Goal: Transaction & Acquisition: Purchase product/service

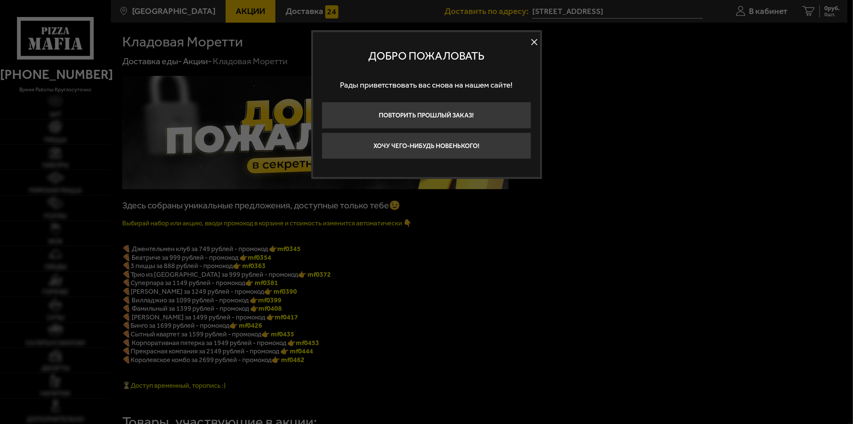
click at [536, 38] on button at bounding box center [534, 41] width 11 height 11
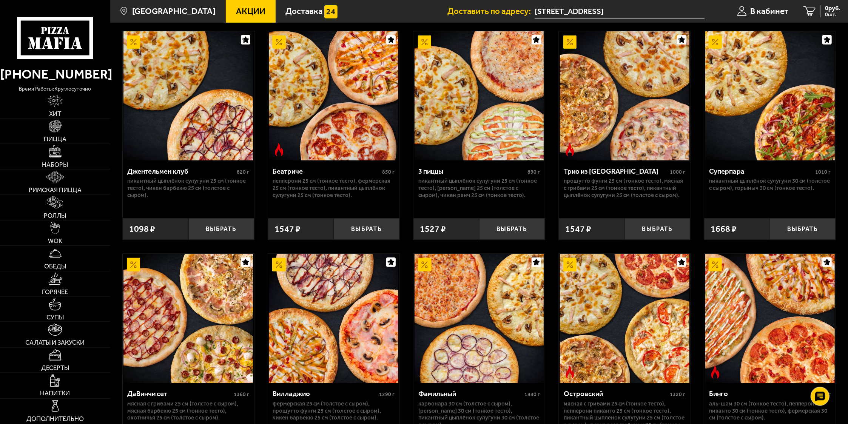
scroll to position [344, 0]
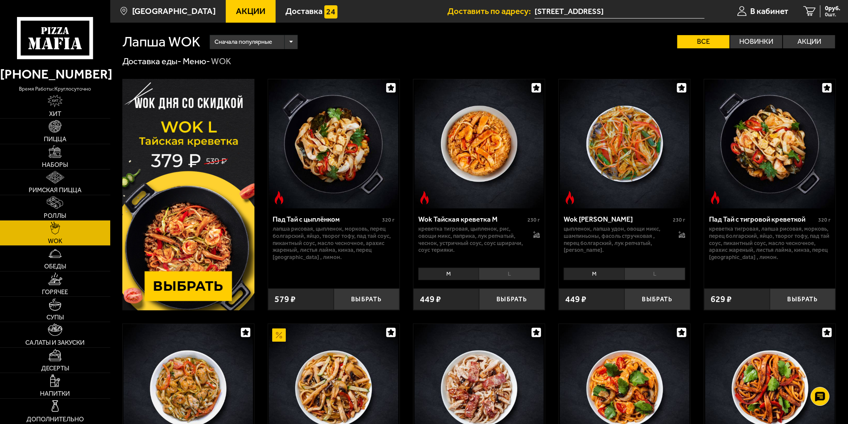
click at [238, 11] on span "Акции" at bounding box center [250, 11] width 29 height 8
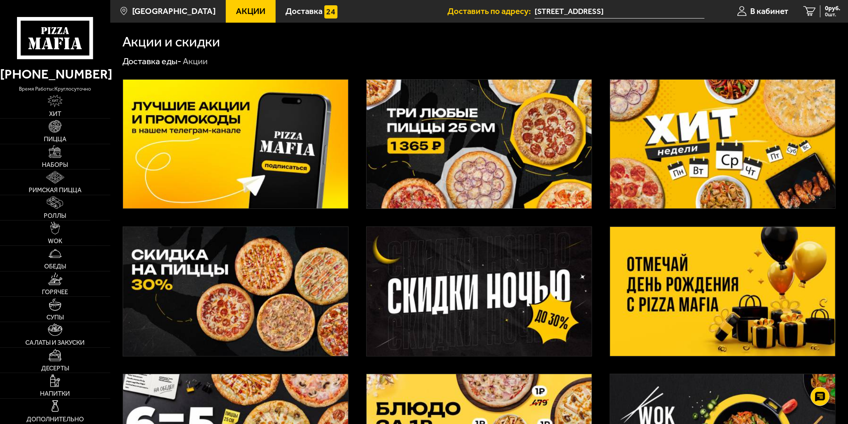
click at [497, 294] on img at bounding box center [479, 291] width 225 height 129
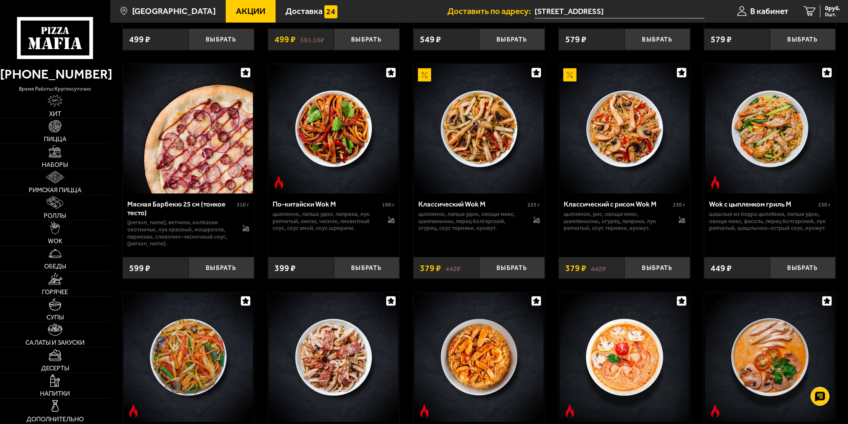
scroll to position [720, 0]
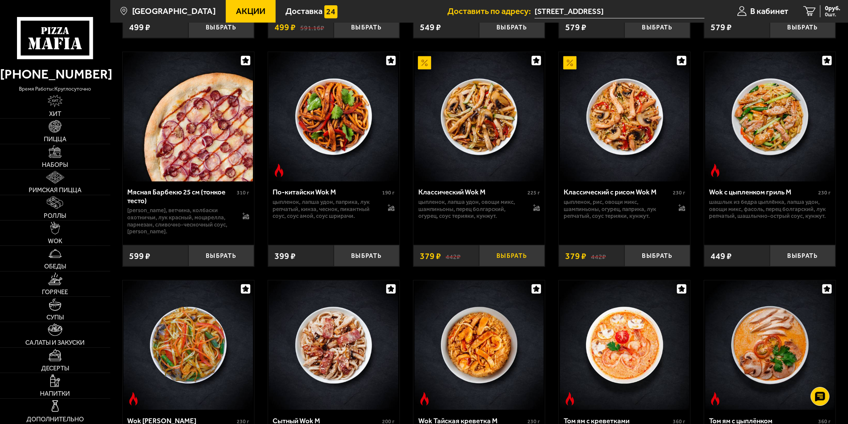
click at [518, 265] on button "Выбрать" at bounding box center [512, 256] width 66 height 22
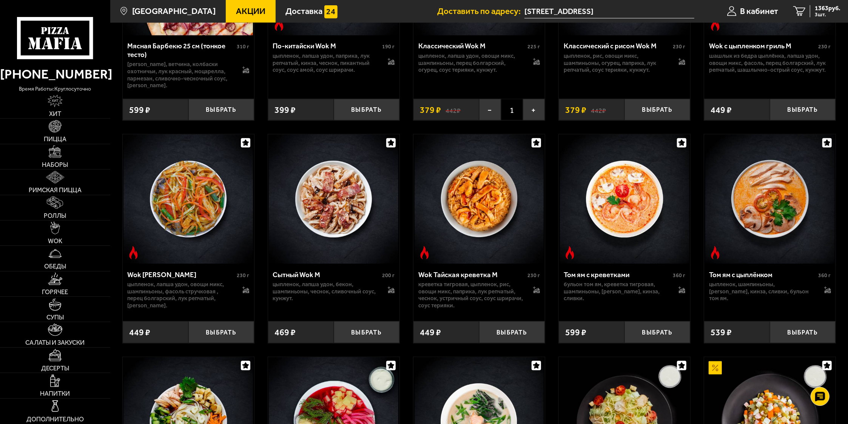
scroll to position [880, 0]
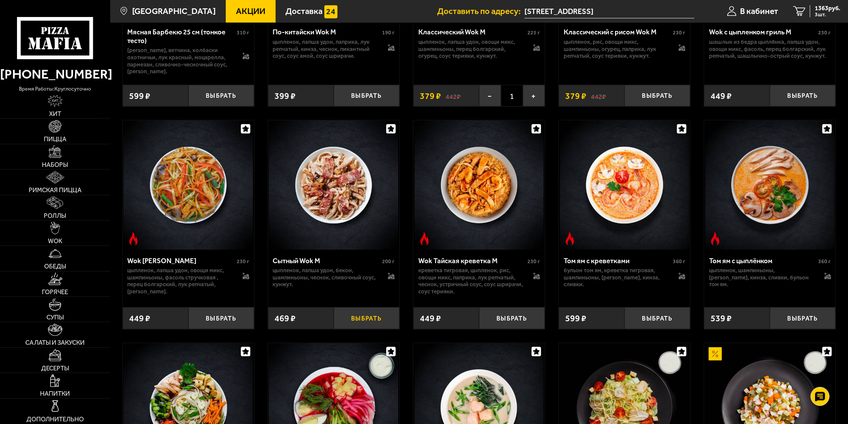
click at [363, 323] on button "Выбрать" at bounding box center [367, 318] width 66 height 22
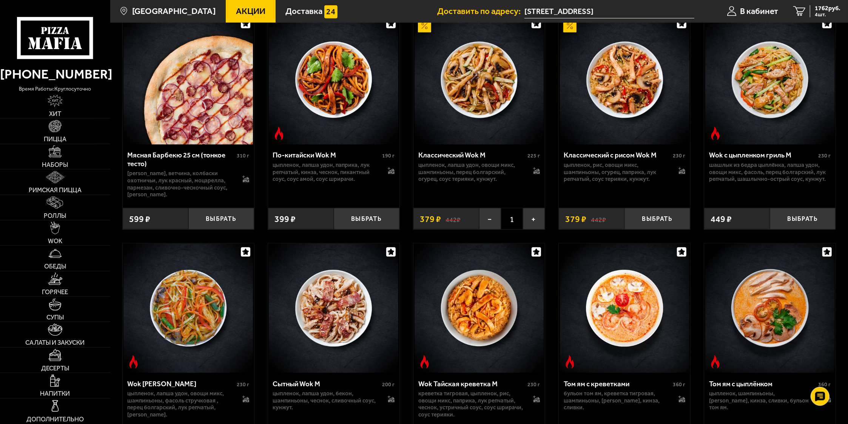
scroll to position [720, 0]
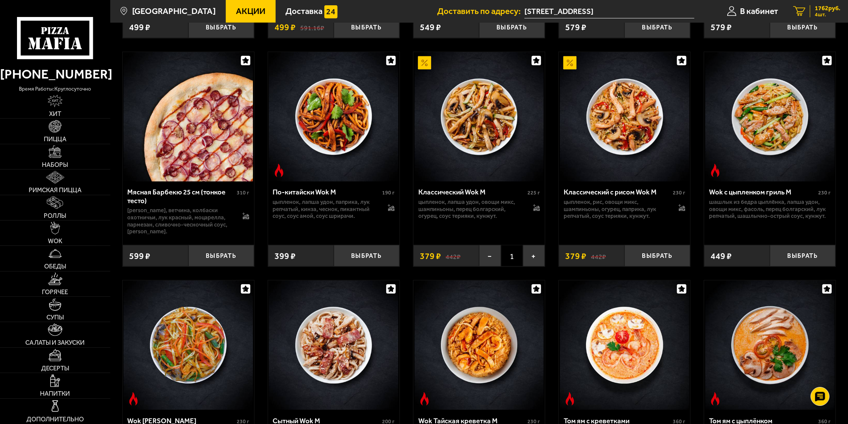
click at [819, 12] on span "4 шт." at bounding box center [828, 14] width 26 height 5
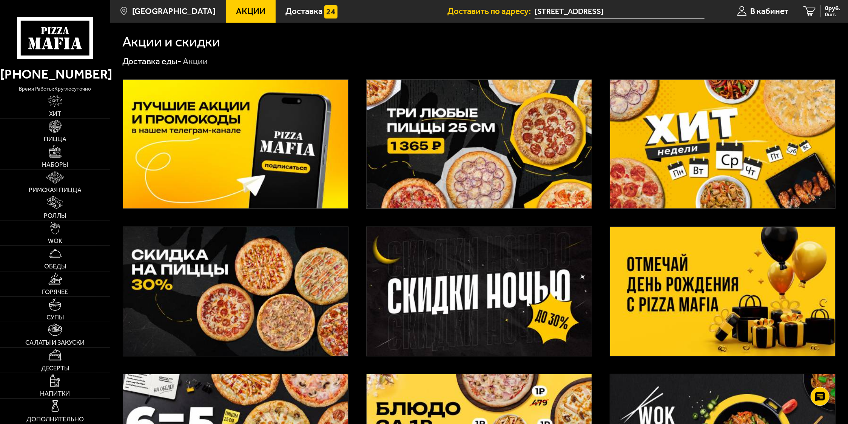
click at [401, 269] on img at bounding box center [479, 291] width 225 height 129
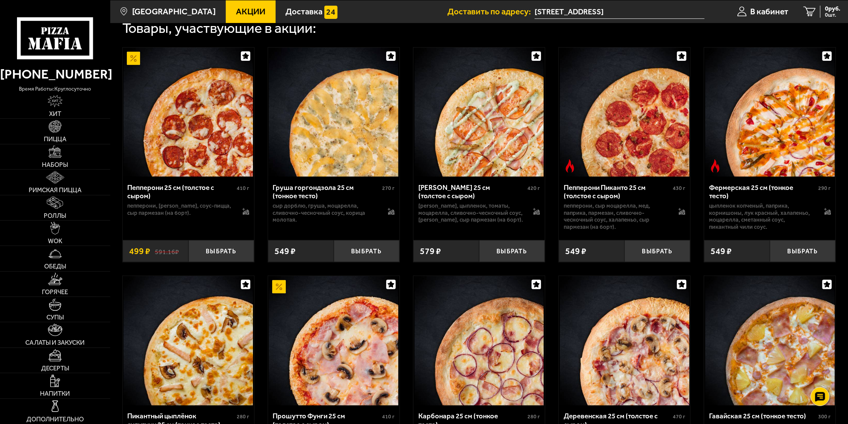
scroll to position [263, 0]
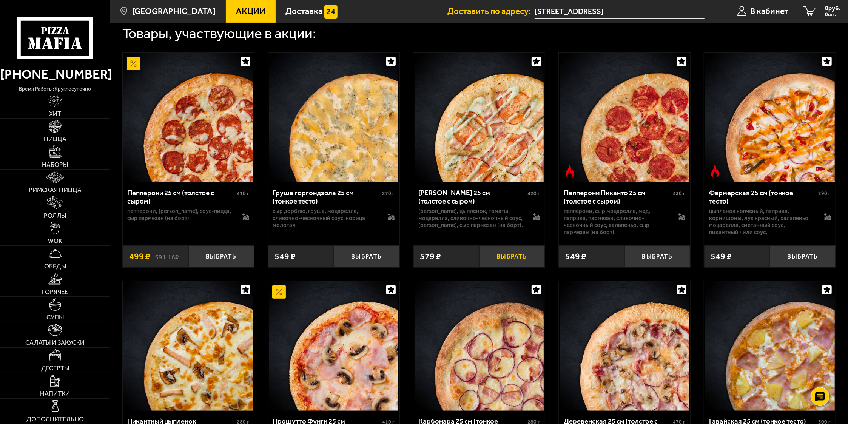
click at [513, 262] on button "Выбрать" at bounding box center [512, 256] width 66 height 22
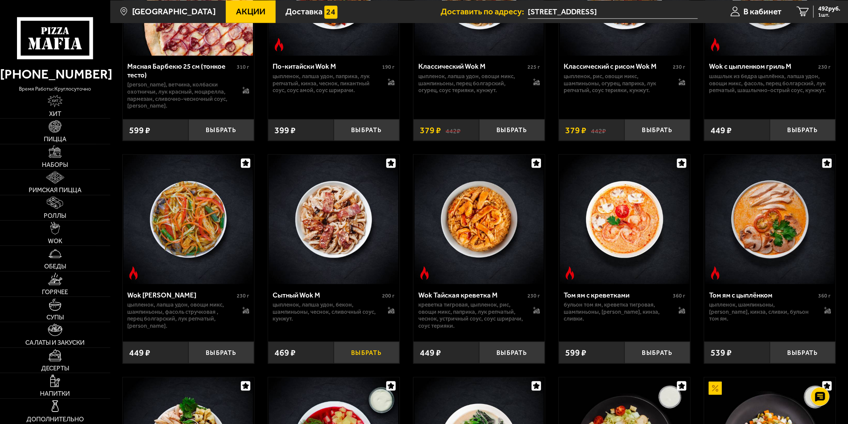
scroll to position [863, 0]
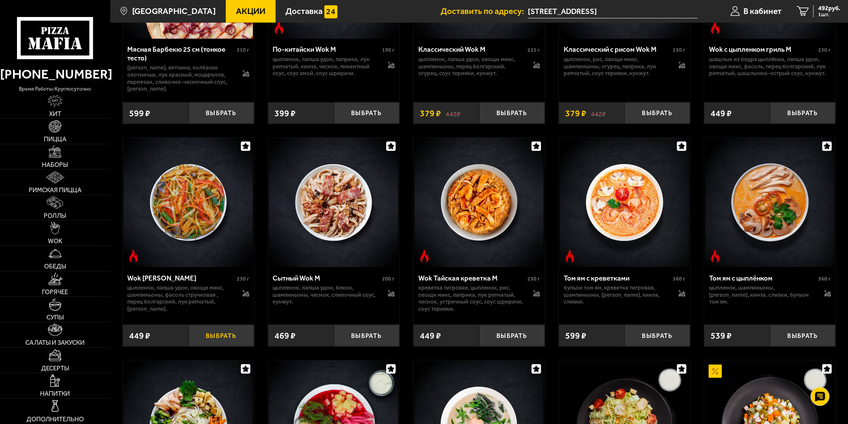
click at [233, 339] on button "Выбрать" at bounding box center [221, 336] width 66 height 22
click at [833, 11] on span "874 руб." at bounding box center [829, 8] width 22 height 6
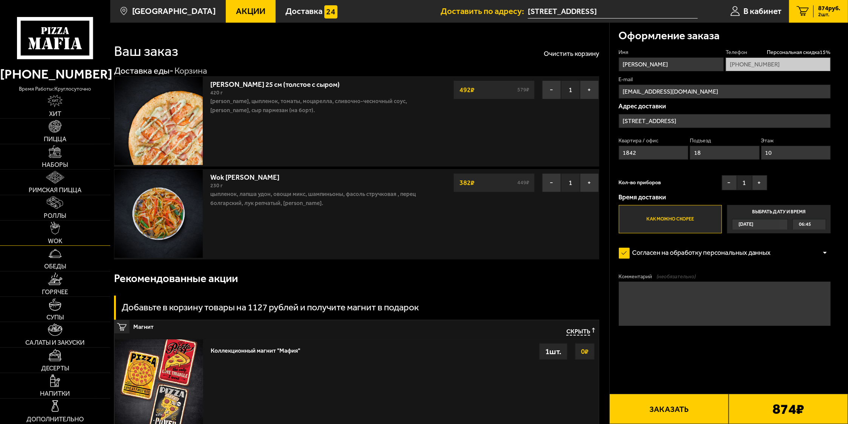
click at [62, 239] on span "WOK" at bounding box center [55, 241] width 14 height 6
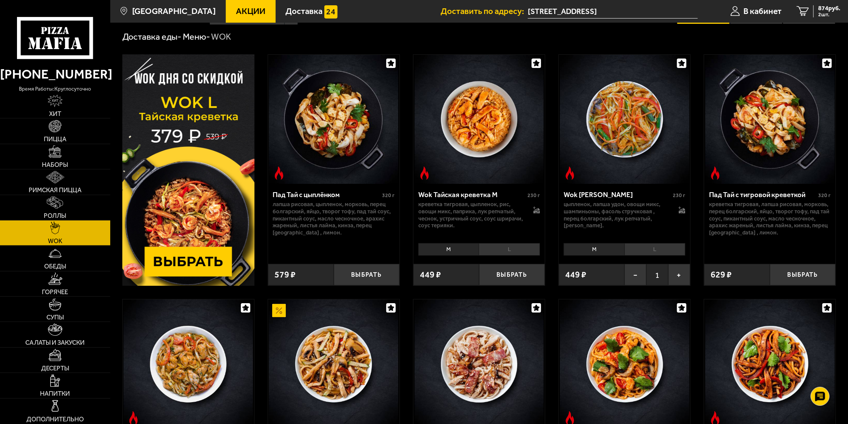
scroll to position [200, 0]
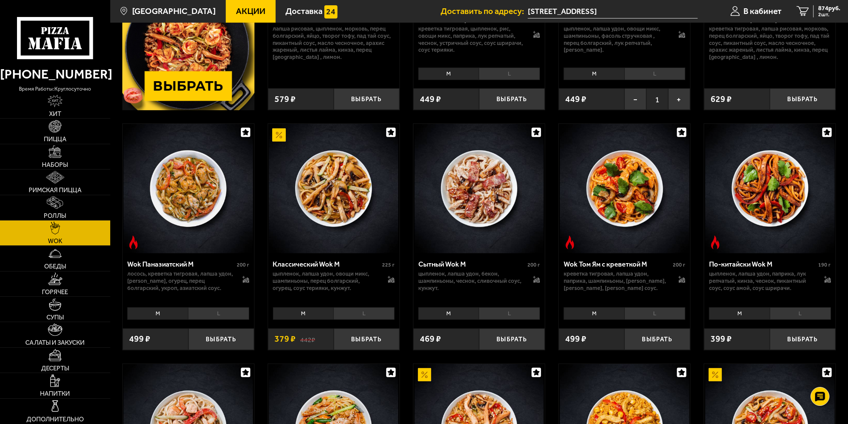
click at [348, 313] on li "L" at bounding box center [363, 313] width 61 height 12
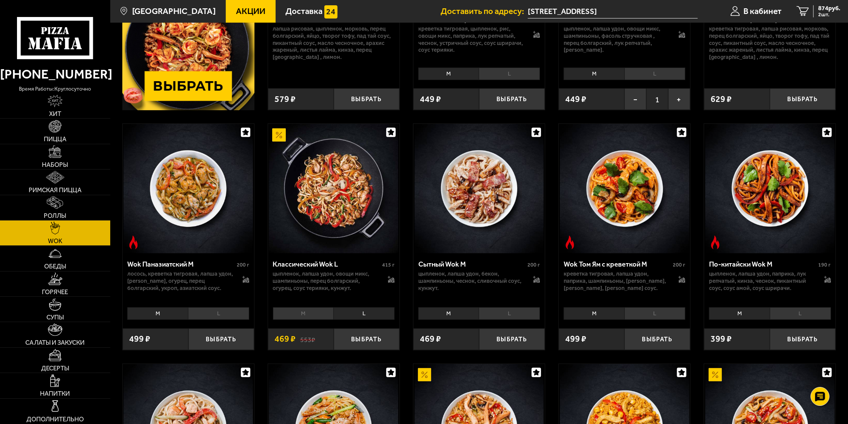
click at [518, 313] on li "L" at bounding box center [509, 313] width 61 height 12
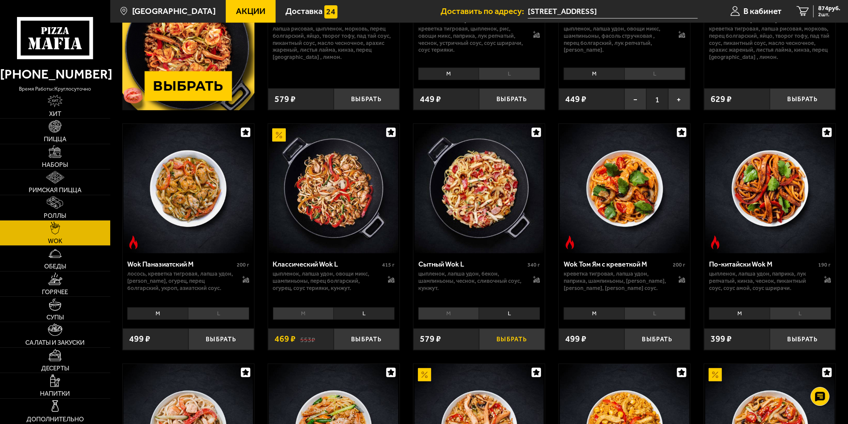
click at [515, 344] on button "Выбрать" at bounding box center [512, 339] width 66 height 22
click at [827, 11] on span "1366 руб." at bounding box center [828, 8] width 26 height 6
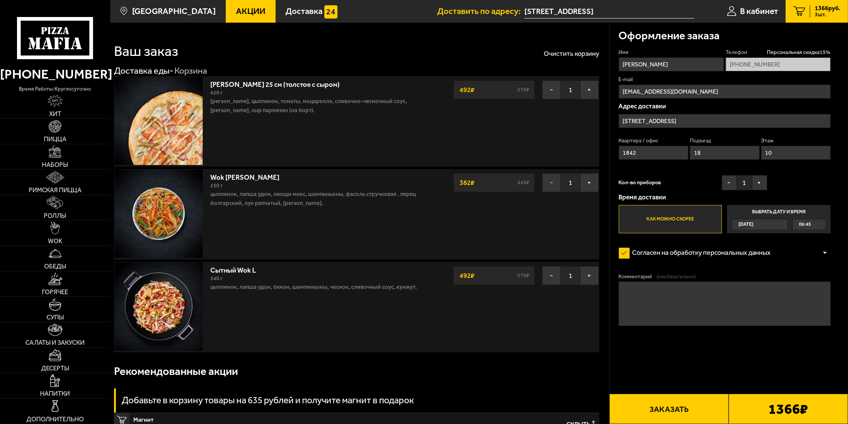
click at [549, 185] on button "−" at bounding box center [551, 182] width 19 height 19
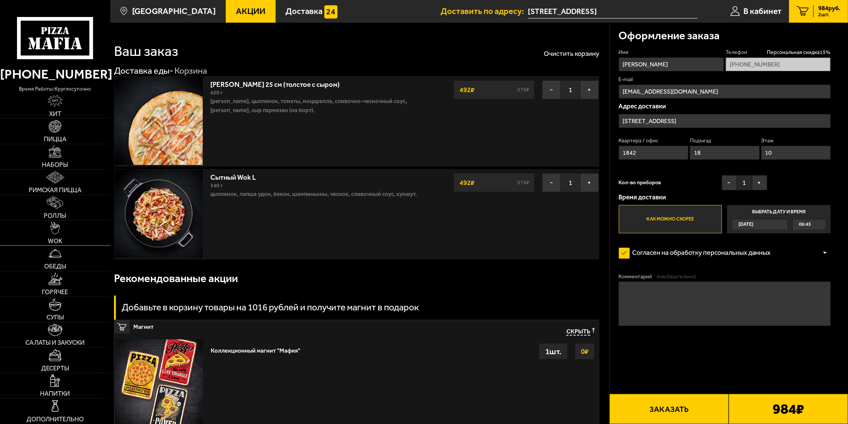
click at [57, 232] on img at bounding box center [55, 228] width 10 height 12
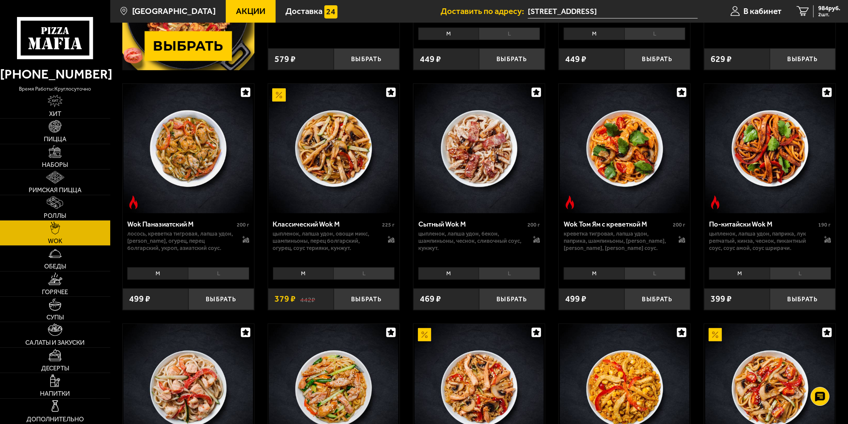
scroll to position [440, 0]
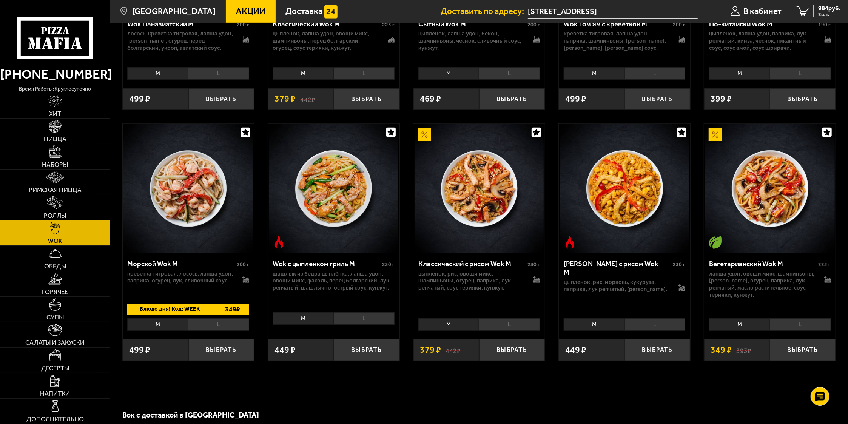
click at [233, 323] on li "L" at bounding box center [218, 324] width 61 height 12
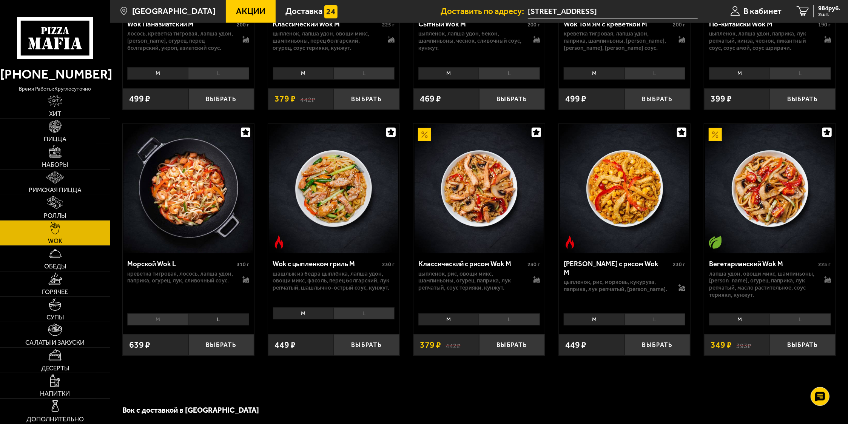
click at [177, 326] on li "M" at bounding box center [157, 319] width 61 height 12
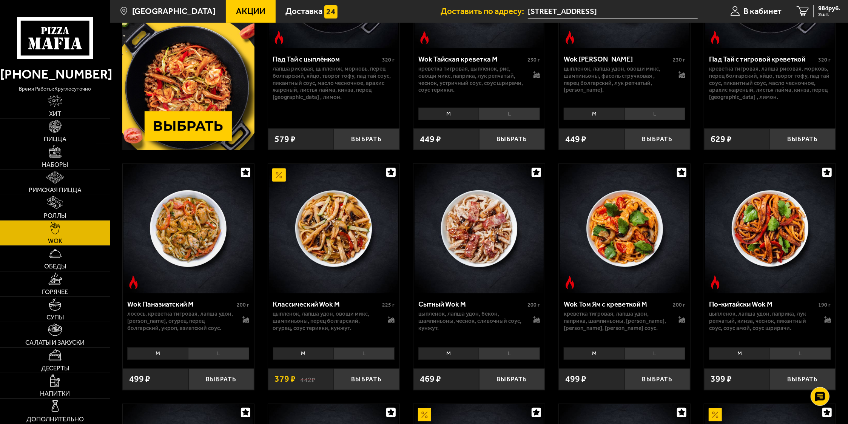
scroll to position [0, 0]
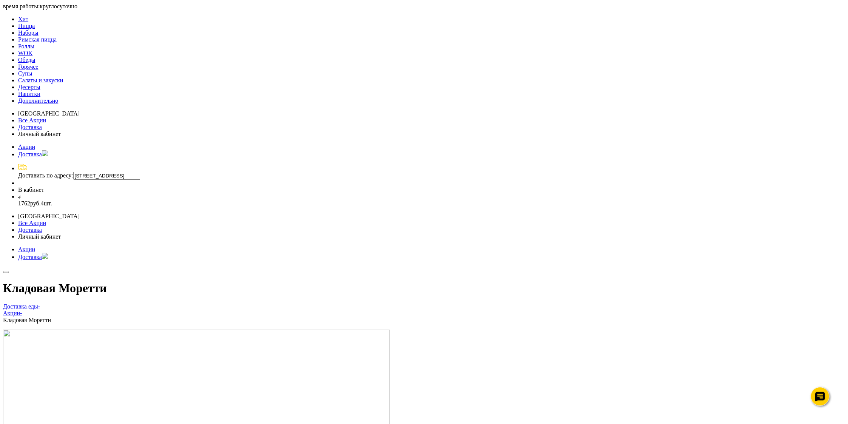
scroll to position [720, 0]
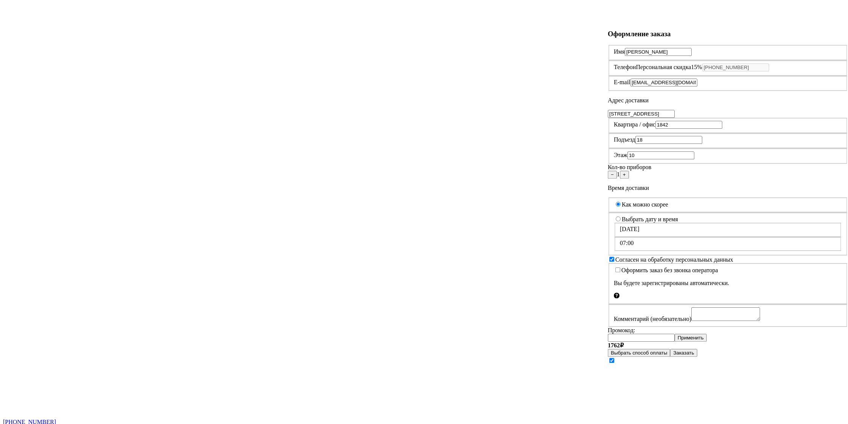
scroll to position [40, 0]
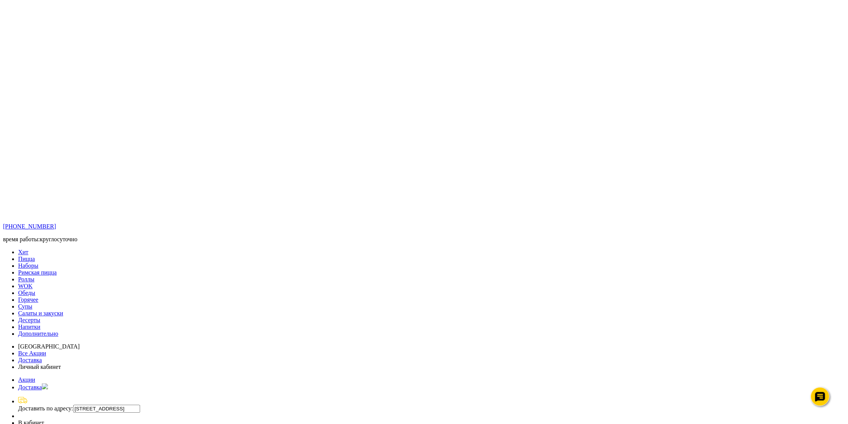
scroll to position [280, 0]
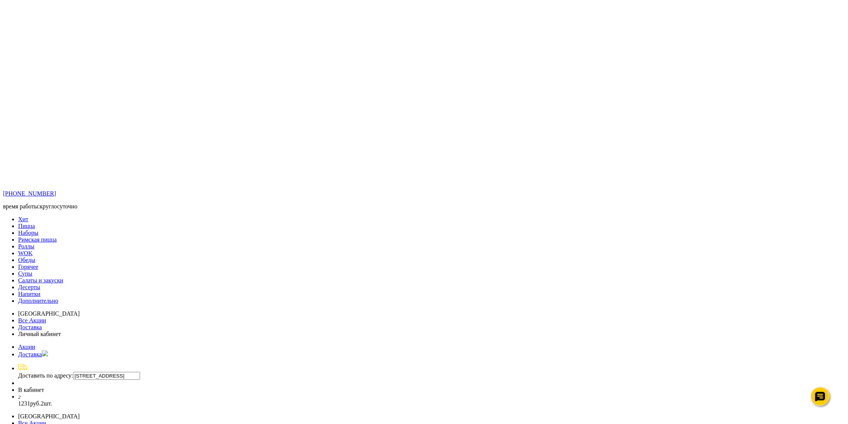
click at [52, 400] on span "2 шт." at bounding box center [46, 403] width 11 height 6
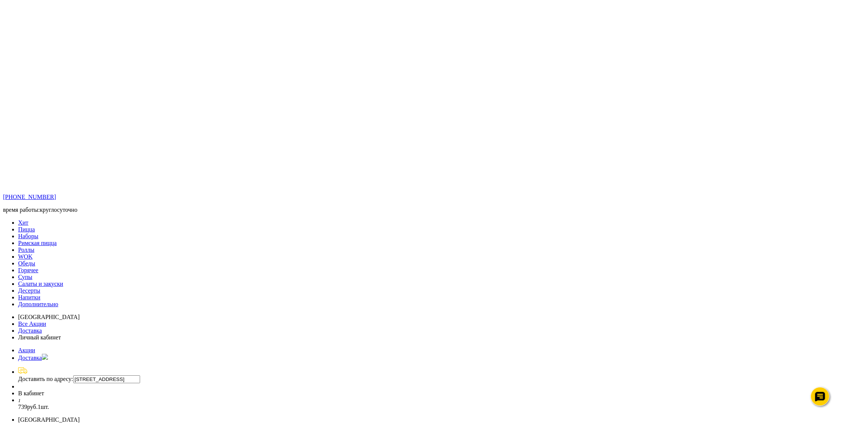
scroll to position [280, 0]
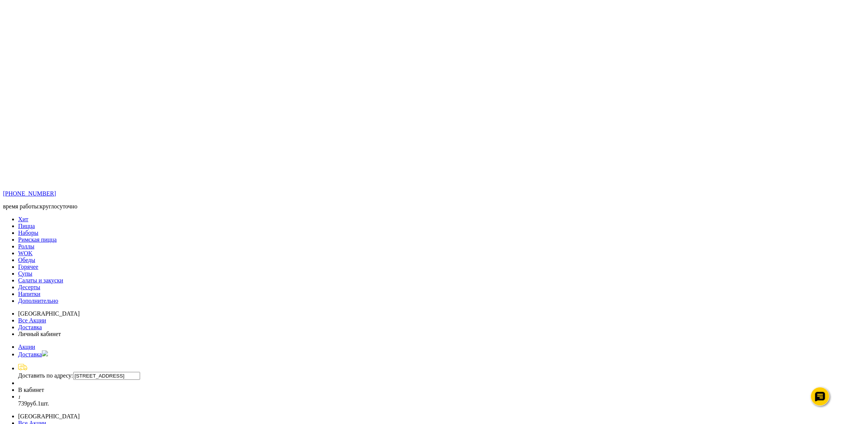
click at [52, 400] on span "2 шт." at bounding box center [46, 403] width 11 height 6
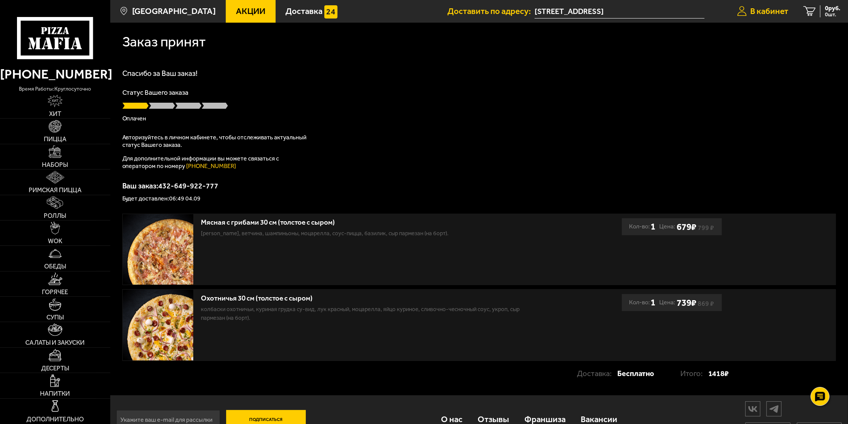
click at [755, 8] on span "В кабинет" at bounding box center [769, 11] width 38 height 8
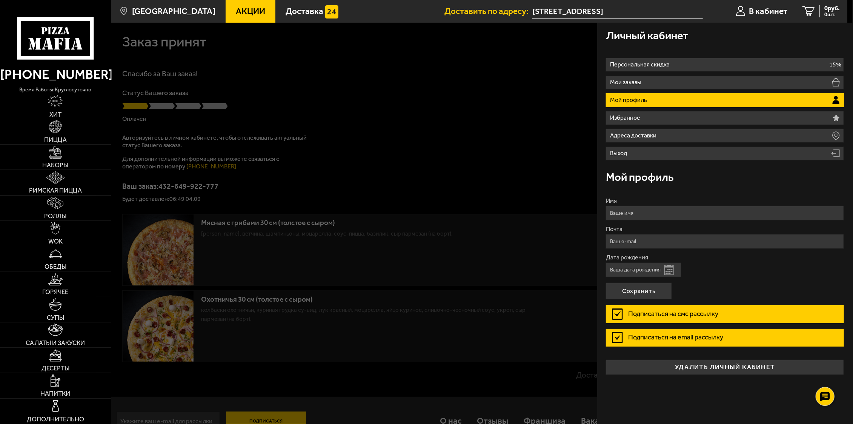
click at [540, 152] on div at bounding box center [537, 235] width 853 height 424
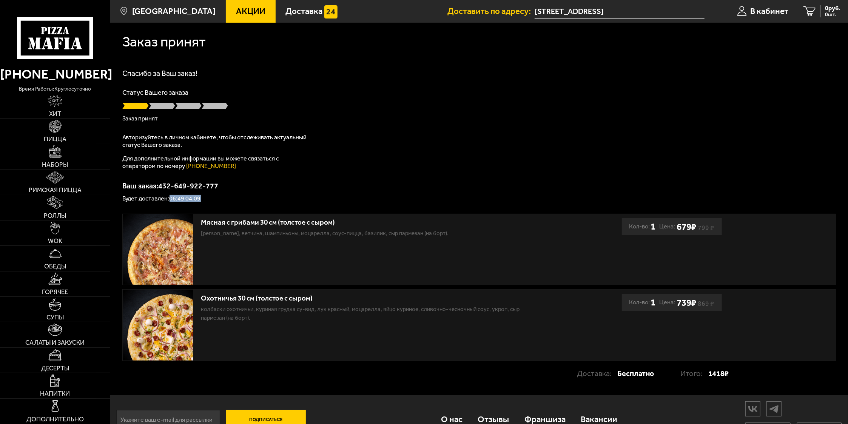
drag, startPoint x: 170, startPoint y: 199, endPoint x: 202, endPoint y: 202, distance: 31.5
click at [202, 202] on div "Заказ принят [PERSON_NAME] за Ваш заказ! Статус Вашего заказа Заказ принят Авто…" at bounding box center [479, 209] width 738 height 373
click at [214, 199] on p "Будет доставлен: 06:49 04.09" at bounding box center [479, 199] width 714 height 6
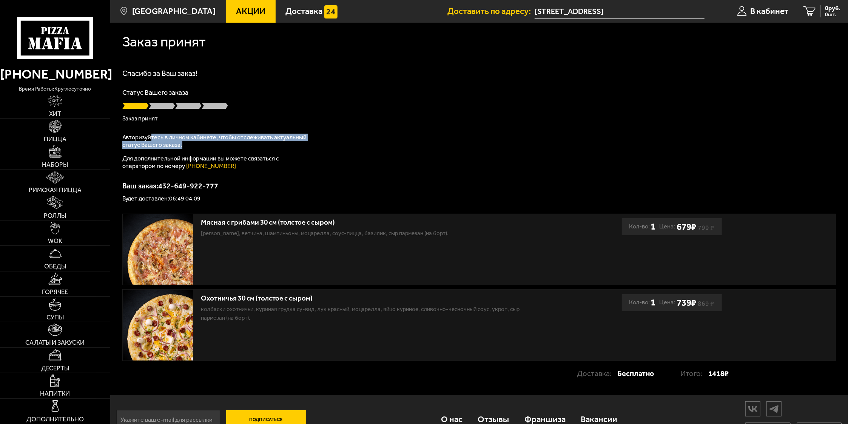
drag, startPoint x: 149, startPoint y: 138, endPoint x: 242, endPoint y: 146, distance: 92.4
click at [240, 146] on p "Авторизуйтесь в личном кабинете, чтобы отслеживать актуальный статус Вашего зак…" at bounding box center [216, 141] width 189 height 15
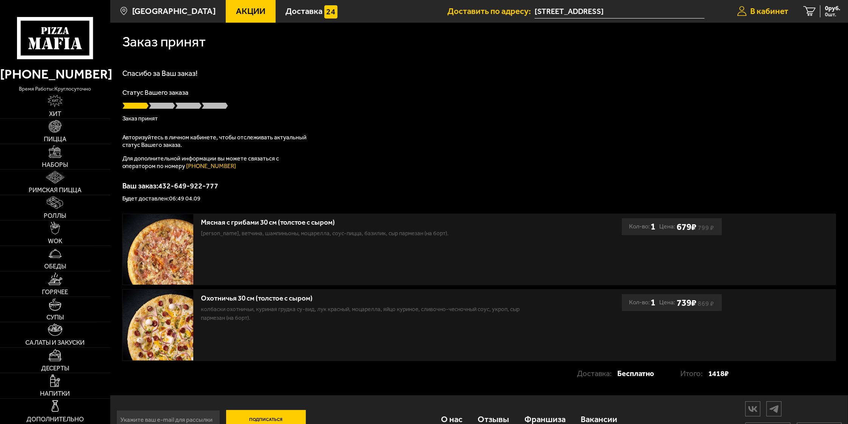
click at [772, 9] on span "В кабинет" at bounding box center [769, 11] width 38 height 8
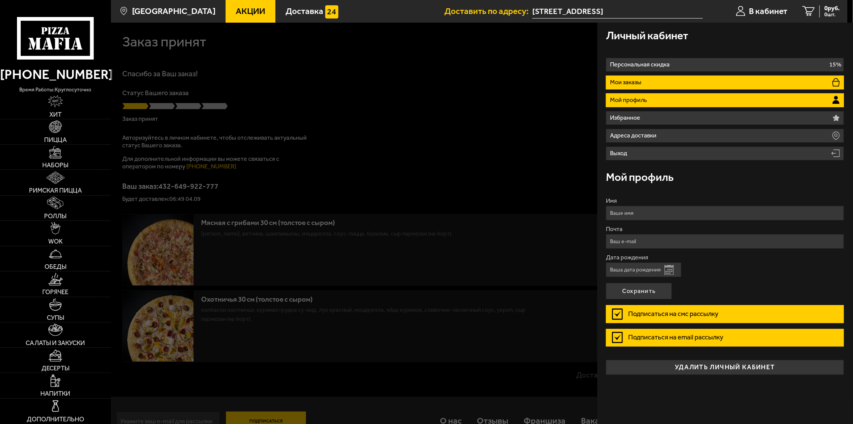
click at [630, 79] on li "Мои заказы" at bounding box center [725, 82] width 238 height 14
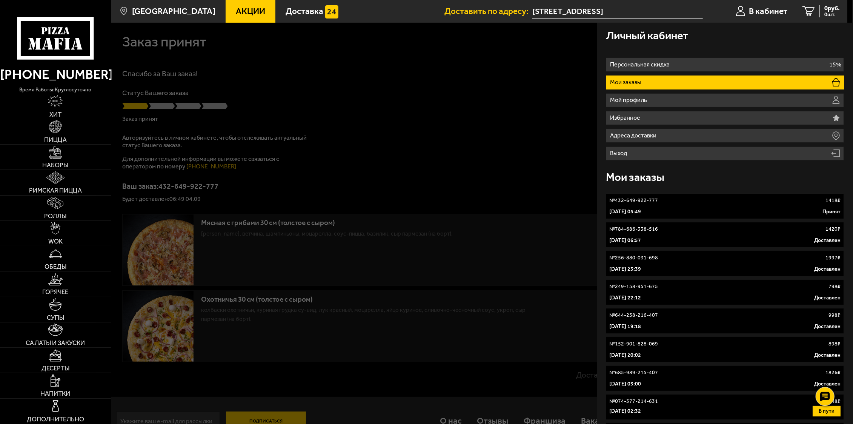
click at [647, 206] on link "№ 432-649-922-777 1418 ₽ [DATE] 05:49 Принят" at bounding box center [725, 206] width 238 height 26
